Goal: Information Seeking & Learning: Check status

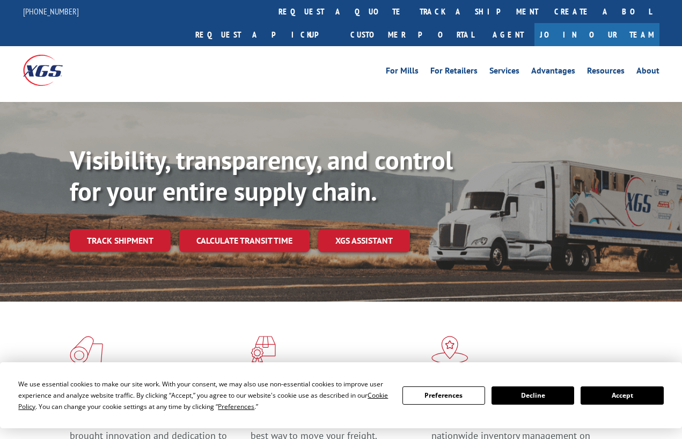
drag, startPoint x: 632, startPoint y: 397, endPoint x: 606, endPoint y: 378, distance: 32.2
click at [623, 388] on button "Accept" at bounding box center [621, 395] width 83 height 18
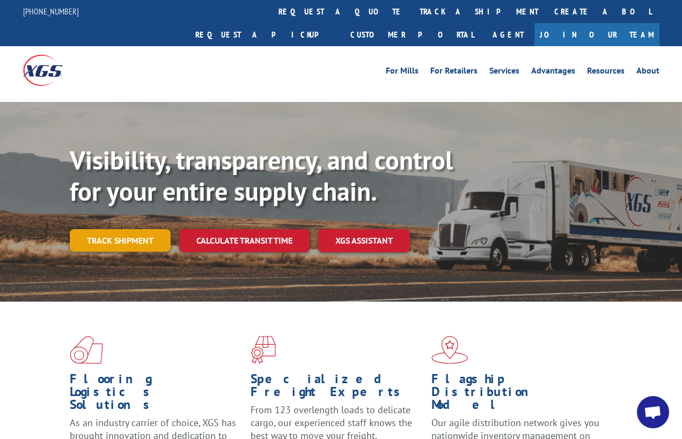
click at [121, 229] on link "Track shipment" at bounding box center [120, 240] width 101 height 23
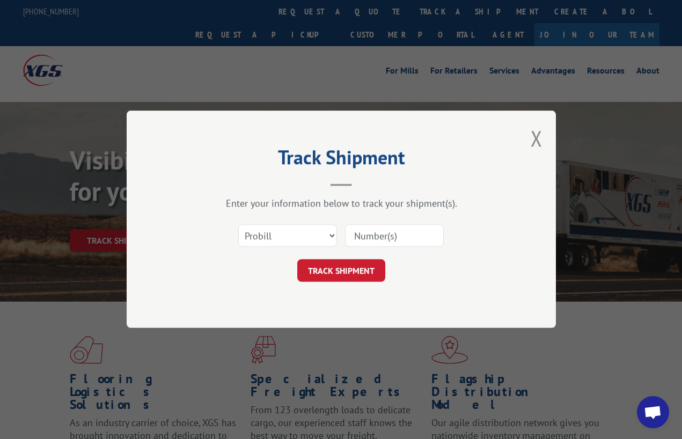
click at [378, 235] on input at bounding box center [394, 236] width 99 height 23
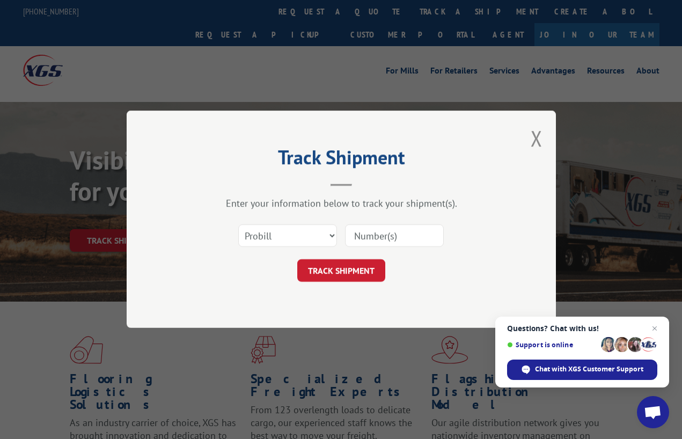
paste input "17517604"
type input "17517604"
click at [333, 265] on button "TRACK SHIPMENT" at bounding box center [341, 271] width 88 height 23
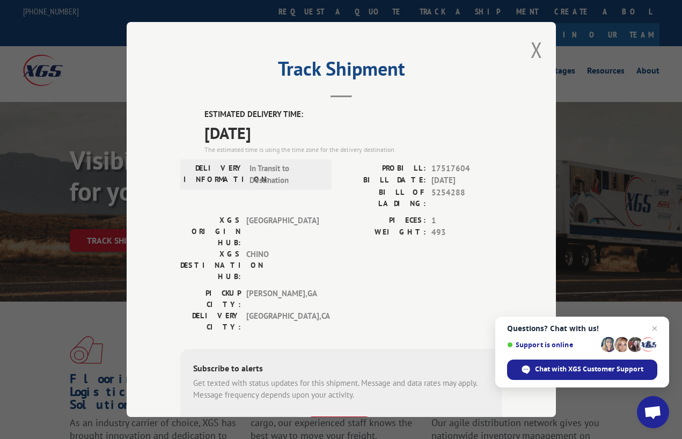
click at [595, 243] on div "Track Shipment ESTIMATED DELIVERY TIME: [DATE] The estimated time is using the …" at bounding box center [341, 219] width 682 height 439
click at [530, 48] on button "Close modal" at bounding box center [536, 49] width 12 height 28
